Goal: Check status: Check status

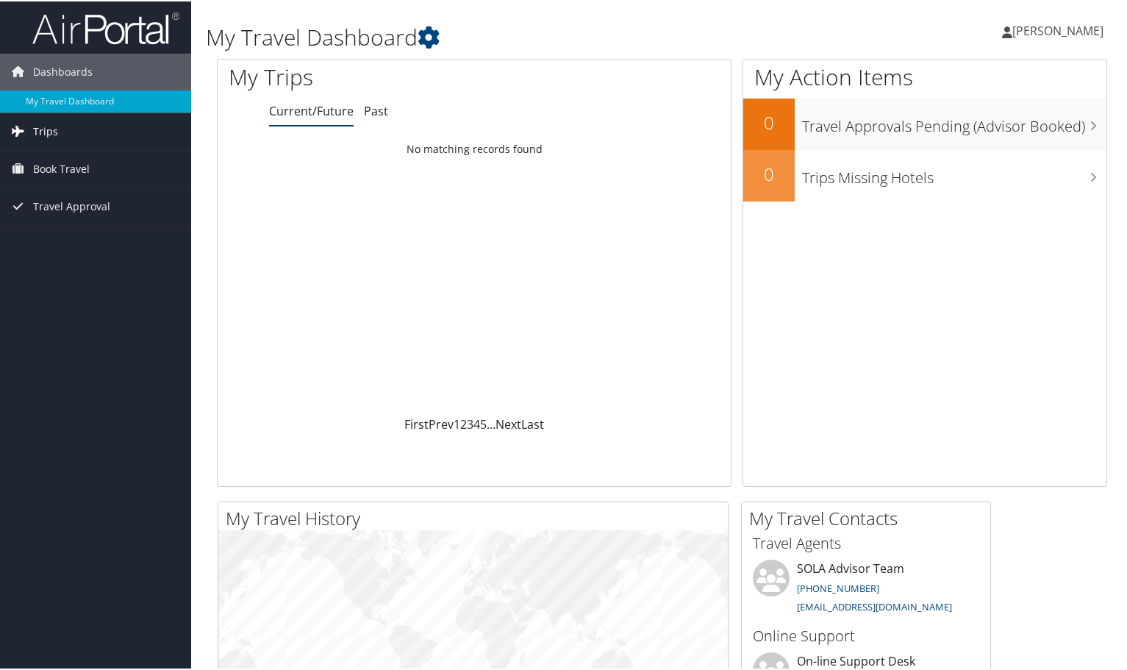
click at [109, 129] on link "Trips" at bounding box center [95, 130] width 191 height 37
click at [102, 163] on link "Current/Future Trips" at bounding box center [95, 159] width 191 height 22
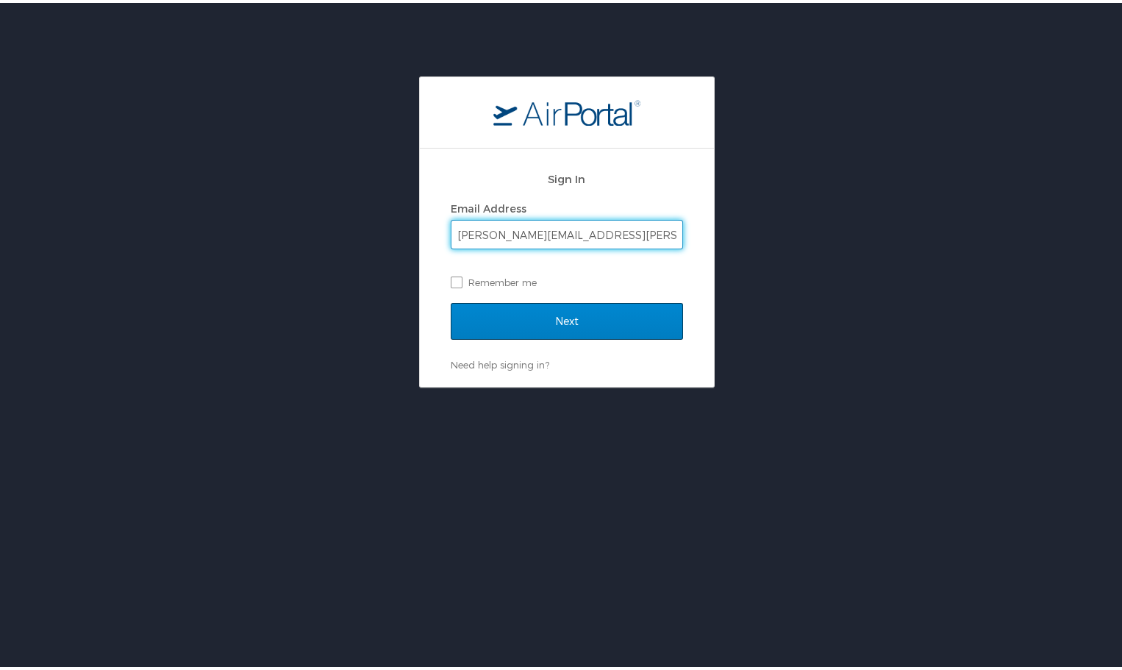
type input "Christie.Schexnayder@la.gov"
click at [631, 315] on input "Next" at bounding box center [567, 318] width 232 height 37
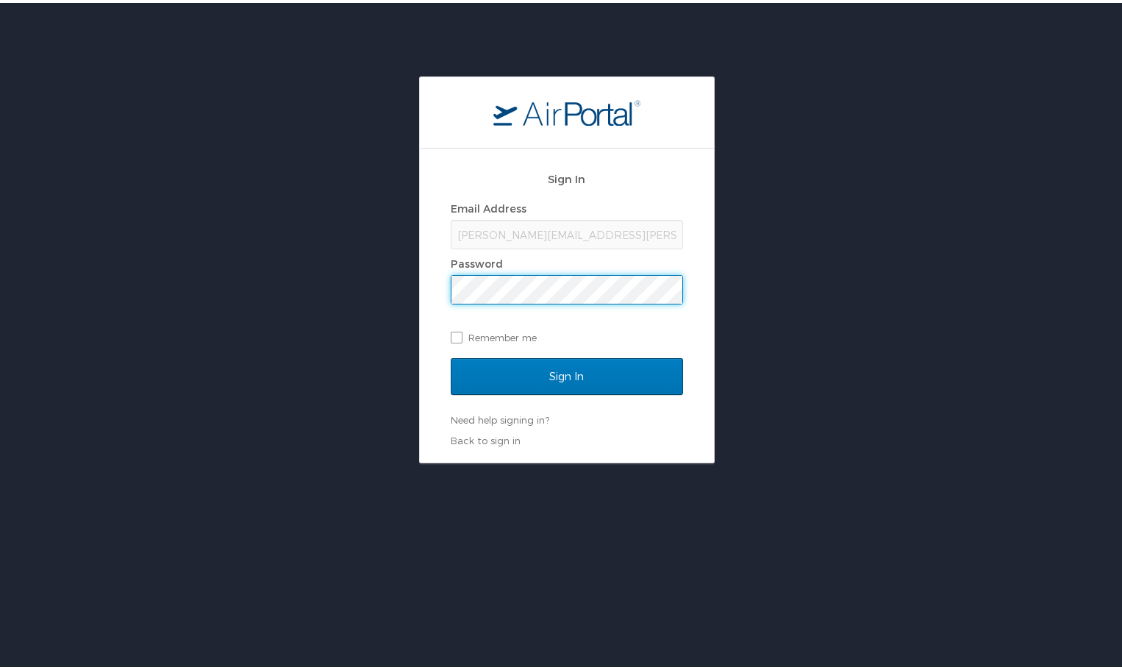
click at [451, 355] on input "Sign In" at bounding box center [567, 373] width 232 height 37
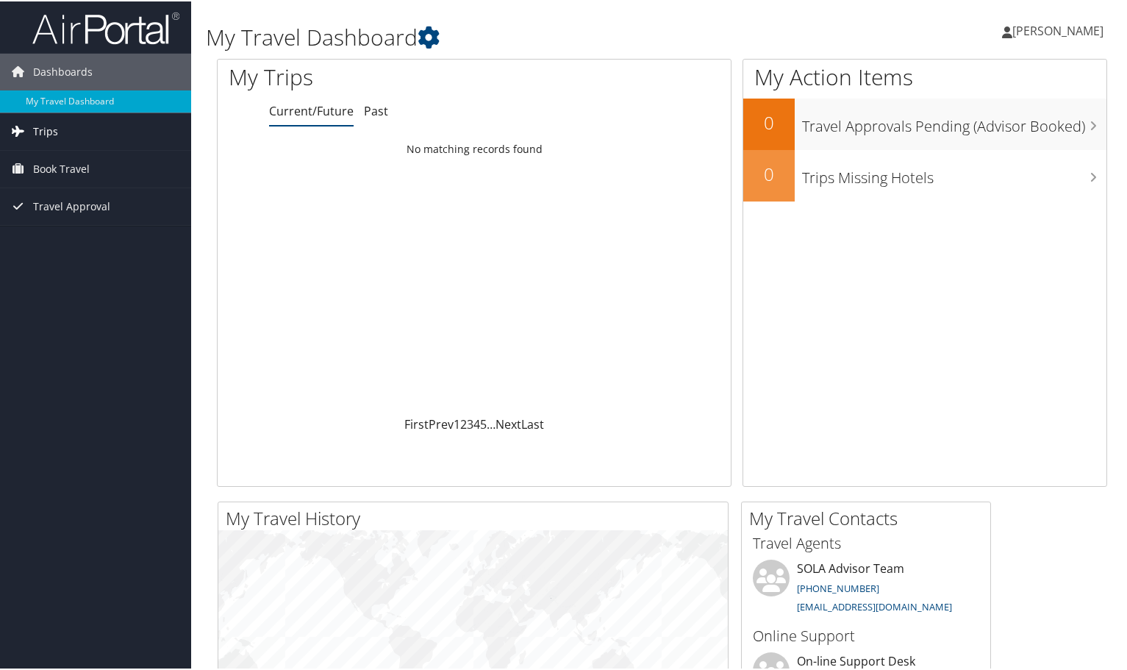
click at [62, 126] on link "Trips" at bounding box center [95, 130] width 191 height 37
click at [47, 261] on span "Travel Approval" at bounding box center [71, 271] width 77 height 37
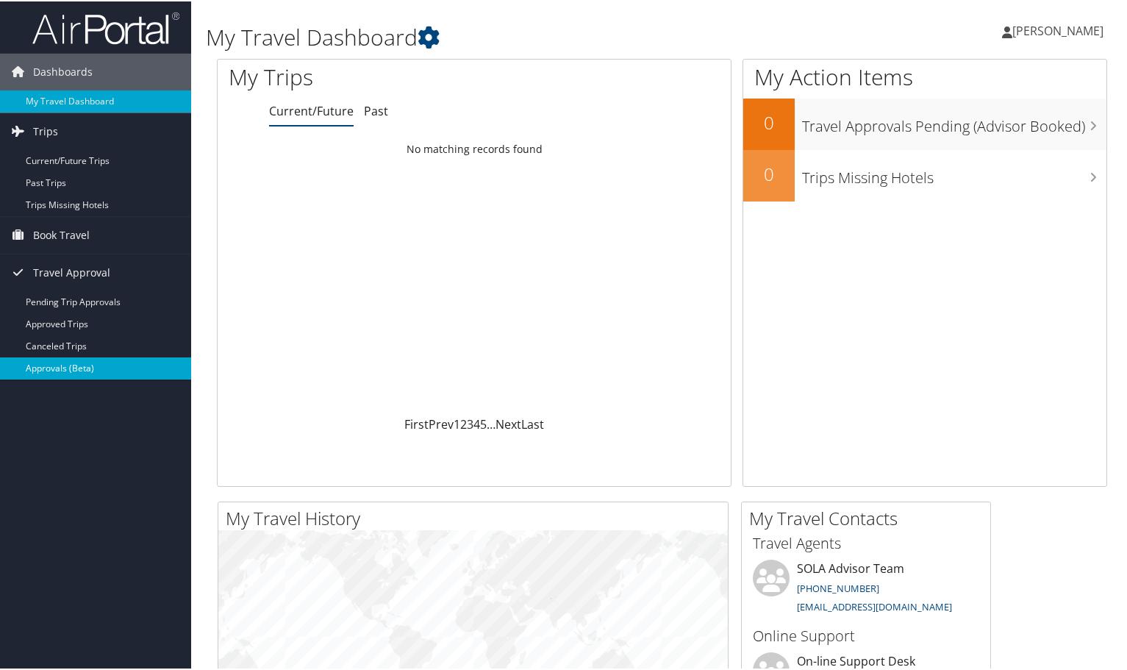
click at [66, 364] on link "Approvals (Beta)" at bounding box center [95, 367] width 191 height 22
